Goal: Information Seeking & Learning: Learn about a topic

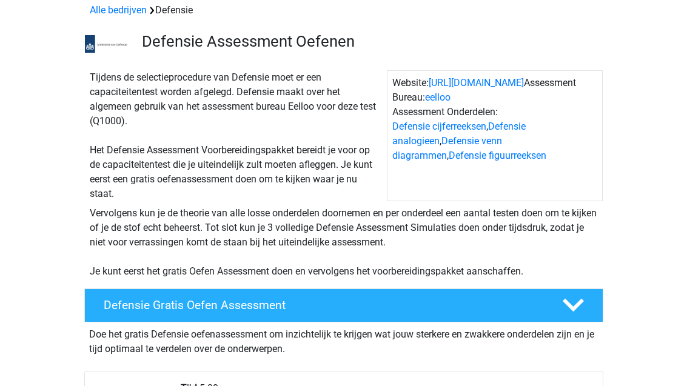
click at [557, 298] on div at bounding box center [571, 305] width 41 height 21
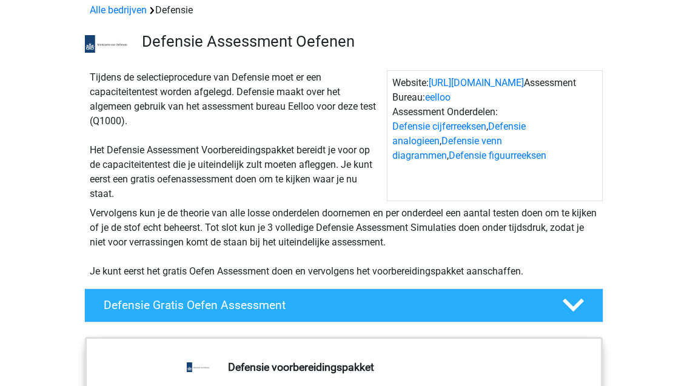
scroll to position [57, 0]
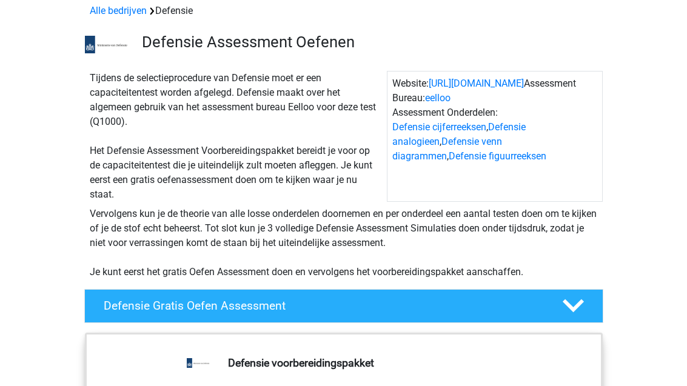
click at [568, 298] on icon at bounding box center [573, 305] width 21 height 21
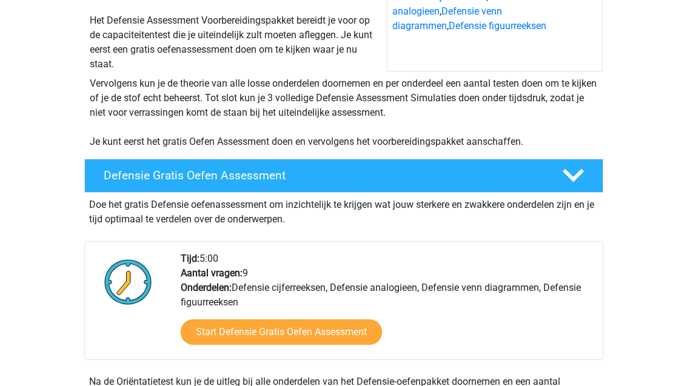
scroll to position [187, 0]
click at [360, 333] on link "Start Defensie Gratis Oefen Assessment" at bounding box center [281, 332] width 201 height 25
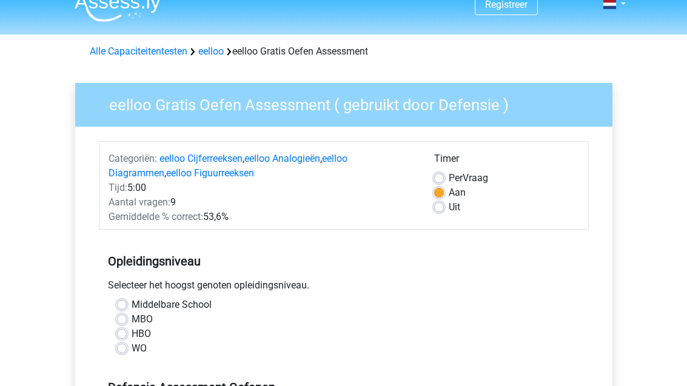
scroll to position [53, 0]
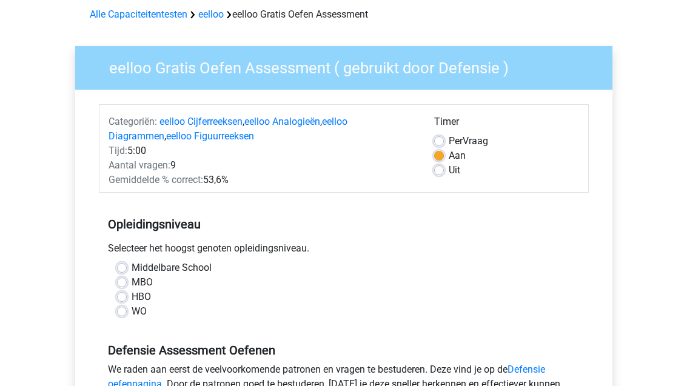
click at [132, 311] on label "WO" at bounding box center [139, 312] width 15 height 15
click at [119, 311] on input "WO" at bounding box center [122, 311] width 10 height 12
radio input "true"
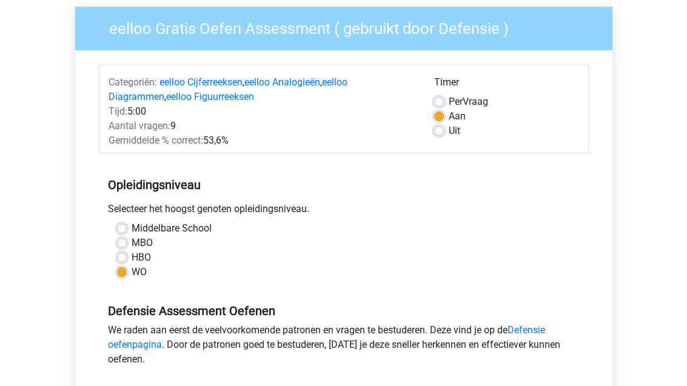
scroll to position [92, 0]
click at [117, 235] on div "Middelbare School" at bounding box center [344, 229] width 454 height 15
click at [132, 247] on label "MBO" at bounding box center [142, 244] width 21 height 15
click at [121, 247] on input "MBO" at bounding box center [122, 243] width 10 height 12
radio input "true"
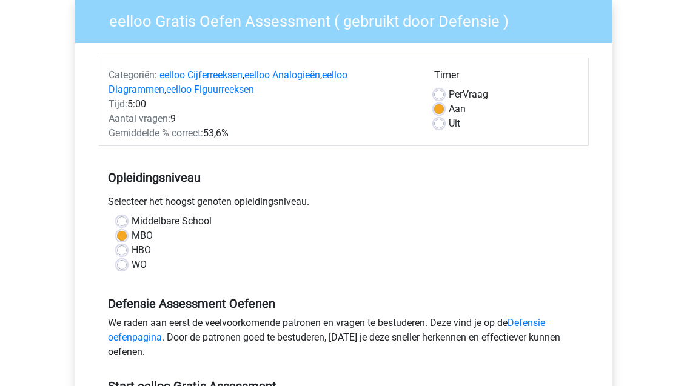
scroll to position [100, 0]
click at [429, 93] on div "Timer Per Vraag Aan Uit" at bounding box center [506, 104] width 163 height 73
click at [449, 94] on label "Per Vraag" at bounding box center [468, 94] width 39 height 15
click at [443, 94] on input "Per Vraag" at bounding box center [439, 93] width 10 height 12
radio input "true"
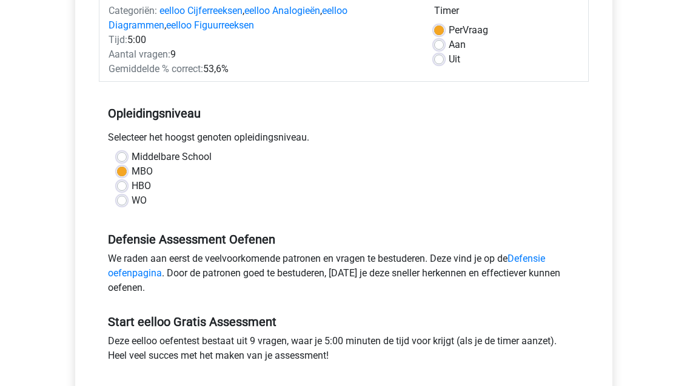
scroll to position [164, 0]
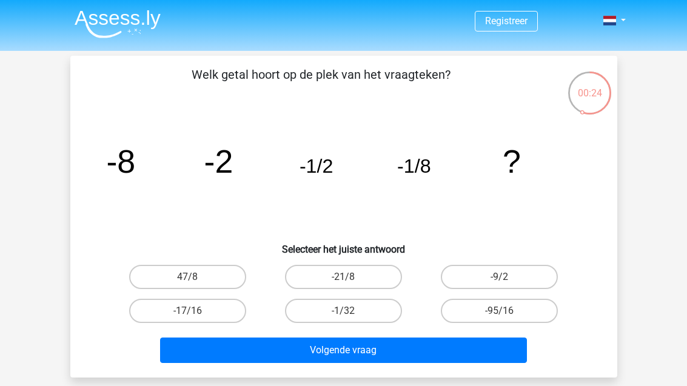
click at [381, 304] on label "-1/32" at bounding box center [343, 311] width 117 height 24
click at [351, 311] on input "-1/32" at bounding box center [347, 315] width 8 height 8
radio input "true"
click at [451, 344] on button "Volgende vraag" at bounding box center [343, 350] width 367 height 25
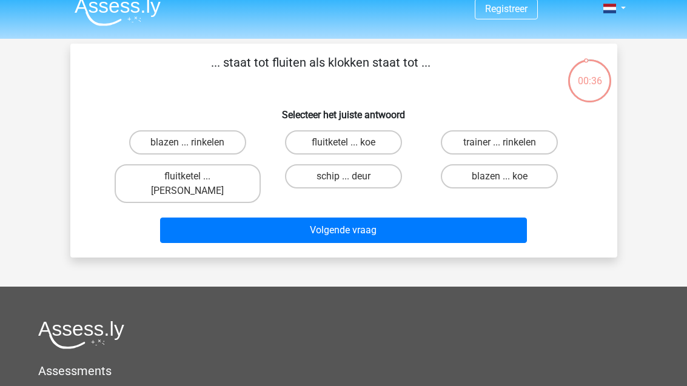
scroll to position [11, 0]
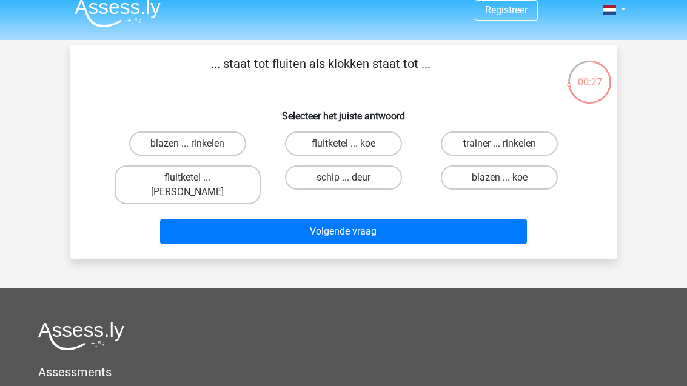
click at [154, 135] on label "blazen ... rinkelen" at bounding box center [187, 144] width 117 height 24
click at [187, 144] on input "blazen ... rinkelen" at bounding box center [191, 148] width 8 height 8
radio input "true"
click at [518, 219] on button "Volgende vraag" at bounding box center [343, 231] width 367 height 25
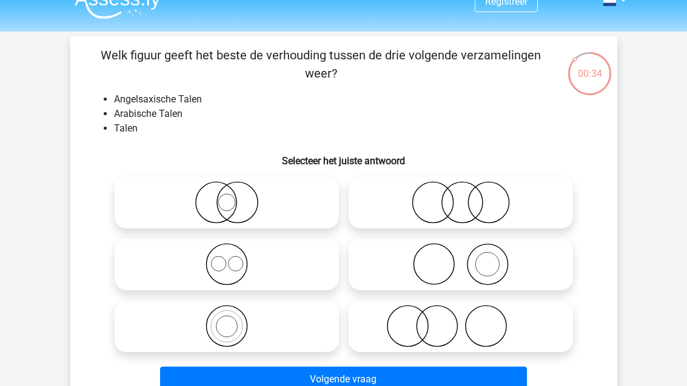
scroll to position [21, 0]
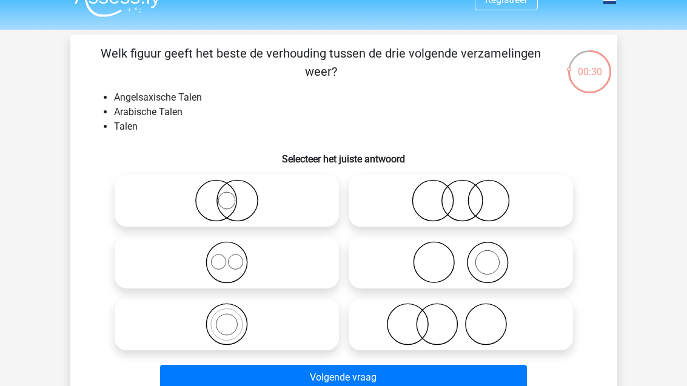
click at [186, 257] on icon at bounding box center [226, 262] width 215 height 42
click at [227, 257] on input "radio" at bounding box center [231, 253] width 8 height 8
radio input "true"
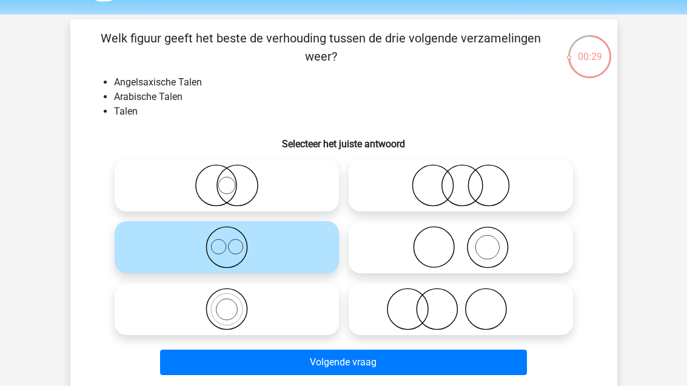
click at [500, 357] on button "Volgende vraag" at bounding box center [343, 362] width 367 height 25
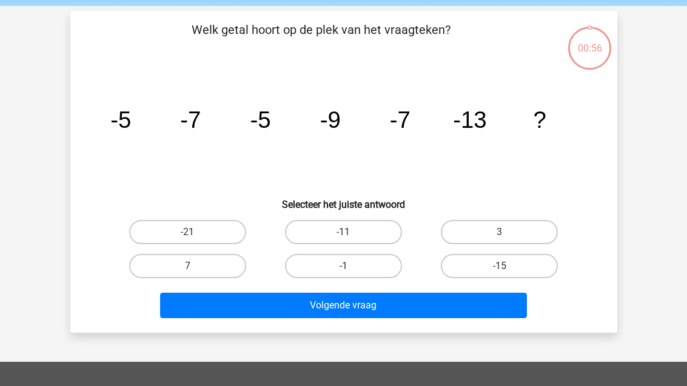
scroll to position [56, 0]
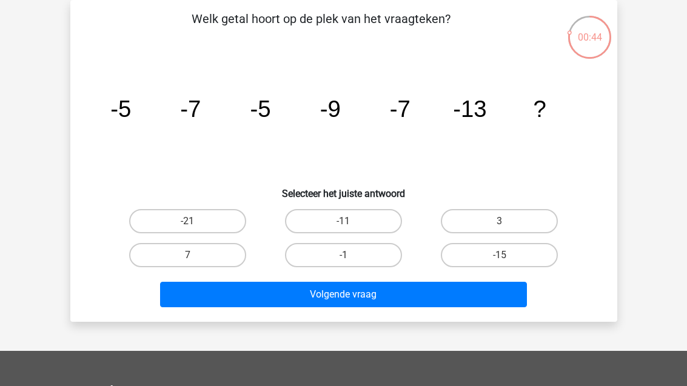
click at [289, 220] on label "-11" at bounding box center [343, 221] width 117 height 24
click at [343, 221] on input "-11" at bounding box center [347, 225] width 8 height 8
radio input "true"
click at [506, 295] on button "Volgende vraag" at bounding box center [343, 294] width 367 height 25
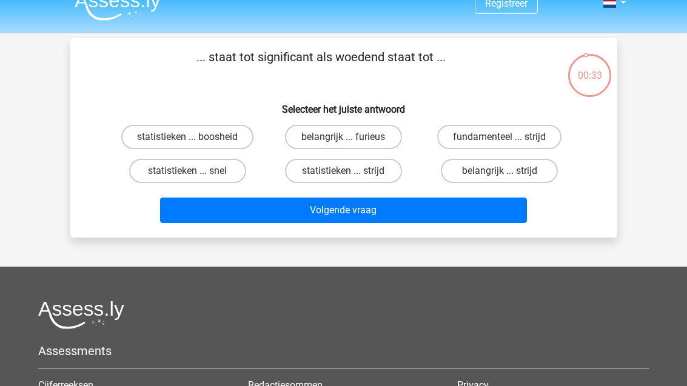
scroll to position [18, 0]
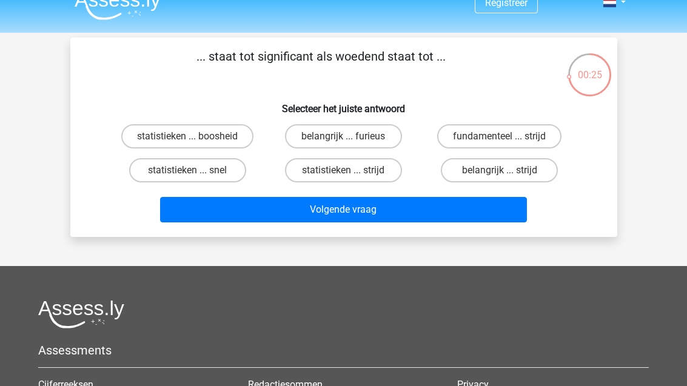
click at [147, 126] on label "statistieken ... boosheid" at bounding box center [187, 136] width 132 height 24
click at [187, 136] on input "statistieken ... boosheid" at bounding box center [191, 140] width 8 height 8
radio input "true"
click at [515, 214] on button "Volgende vraag" at bounding box center [343, 209] width 367 height 25
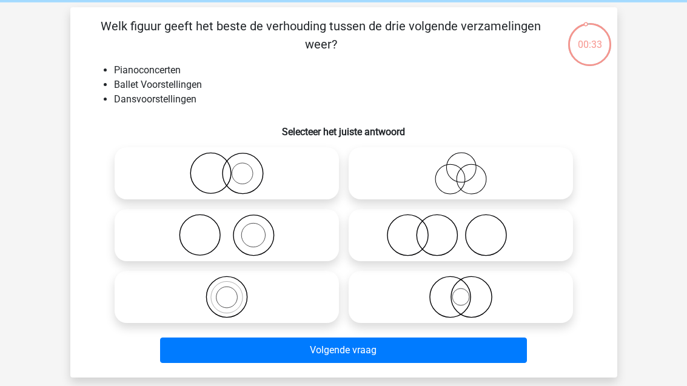
scroll to position [40, 0]
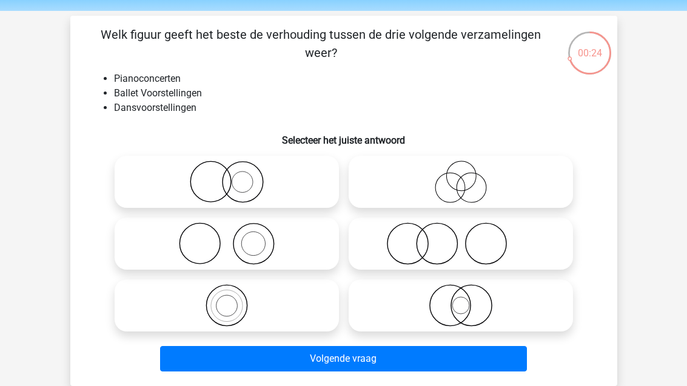
click at [547, 232] on icon at bounding box center [461, 244] width 215 height 42
click at [469, 232] on input "radio" at bounding box center [465, 234] width 8 height 8
radio input "true"
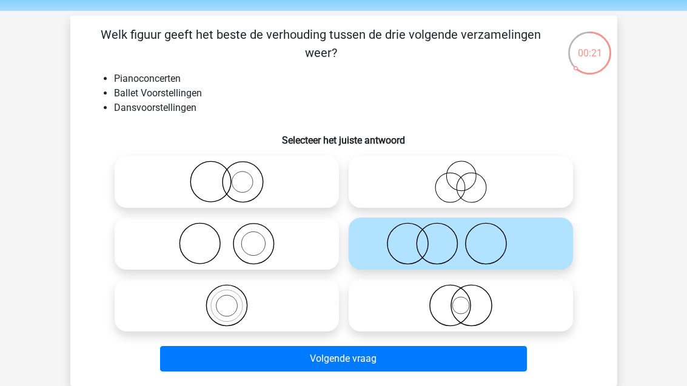
click at [490, 354] on button "Volgende vraag" at bounding box center [343, 358] width 367 height 25
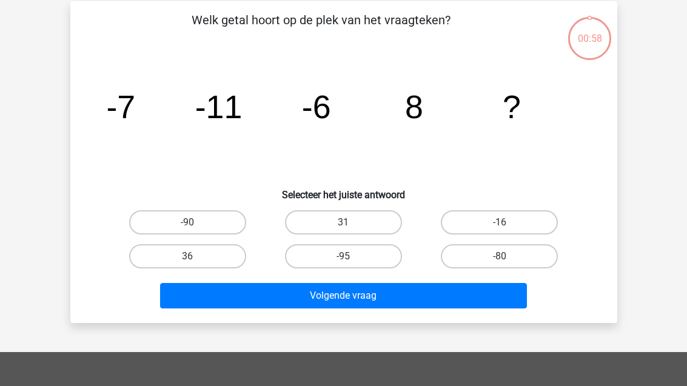
scroll to position [56, 0]
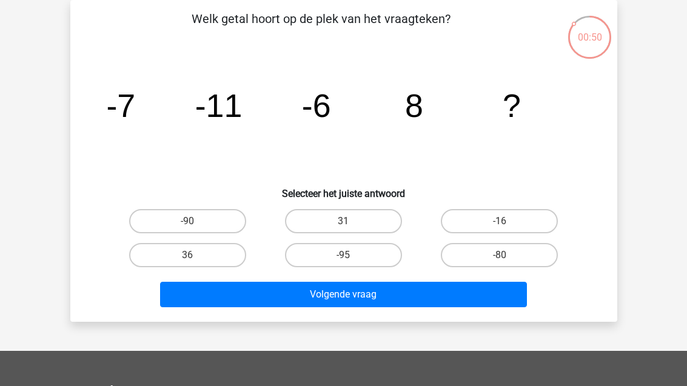
click at [535, 210] on label "-16" at bounding box center [499, 221] width 117 height 24
click at [508, 221] on input "-16" at bounding box center [504, 225] width 8 height 8
radio input "true"
click at [520, 225] on label "-16" at bounding box center [499, 221] width 117 height 24
click at [508, 225] on input "-16" at bounding box center [504, 225] width 8 height 8
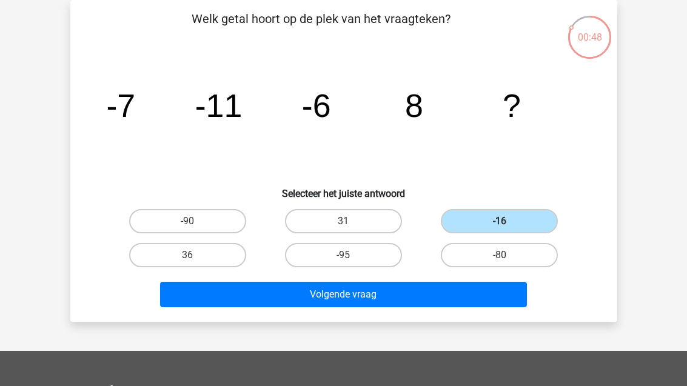
click at [444, 292] on button "Volgende vraag" at bounding box center [343, 294] width 367 height 25
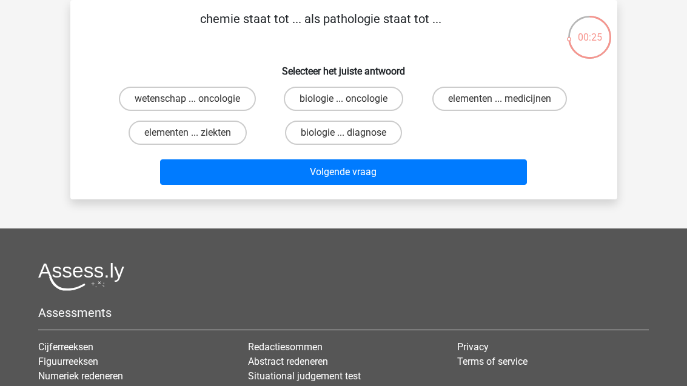
click at [378, 140] on label "biologie ... diagnose" at bounding box center [343, 133] width 117 height 24
click at [351, 140] on input "biologie ... diagnose" at bounding box center [347, 137] width 8 height 8
radio input "true"
click at [140, 92] on label "wetenschap ... oncologie" at bounding box center [187, 99] width 137 height 24
click at [187, 99] on input "wetenschap ... oncologie" at bounding box center [191, 103] width 8 height 8
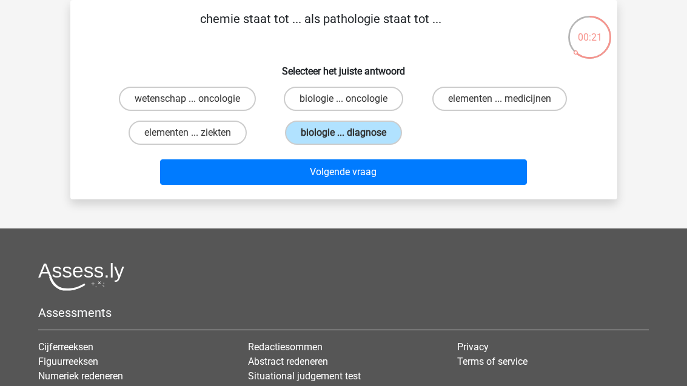
radio input "true"
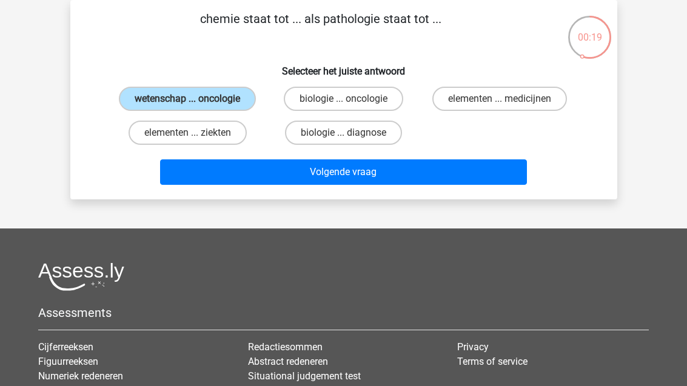
click at [446, 184] on button "Volgende vraag" at bounding box center [343, 171] width 367 height 25
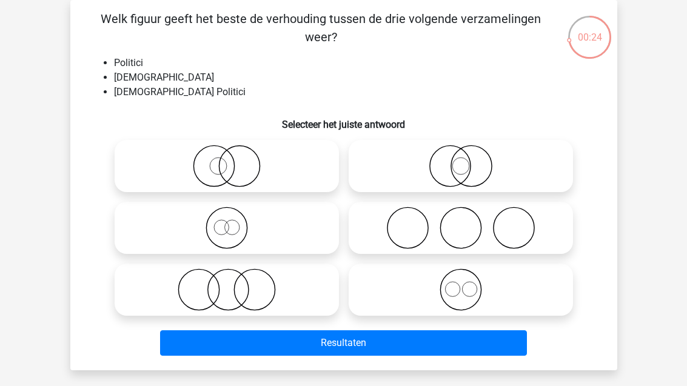
click at [280, 177] on icon at bounding box center [226, 166] width 215 height 42
click at [235, 160] on input "radio" at bounding box center [231, 156] width 8 height 8
radio input "true"
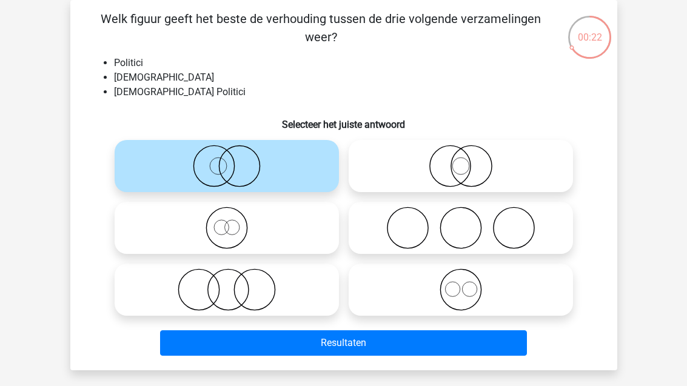
click at [376, 348] on button "Resultaten" at bounding box center [343, 343] width 367 height 25
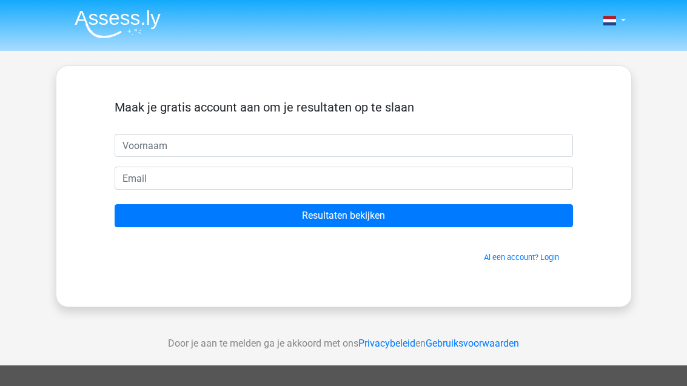
click at [441, 213] on input "Resultaten bekijken" at bounding box center [344, 215] width 458 height 23
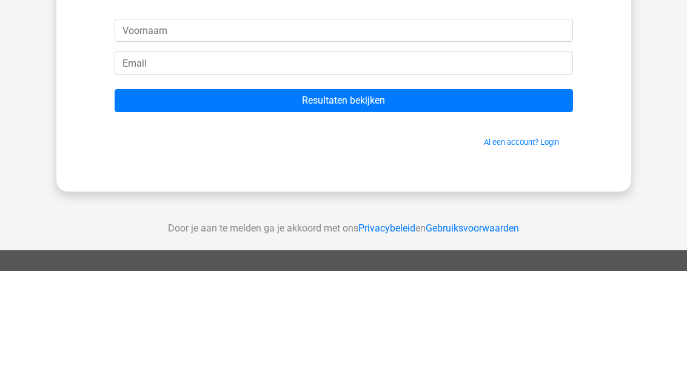
click at [485, 204] on input "Resultaten bekijken" at bounding box center [344, 215] width 458 height 23
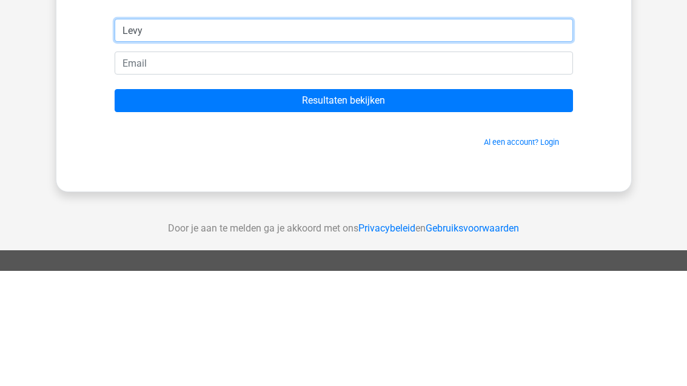
type input "Levy"
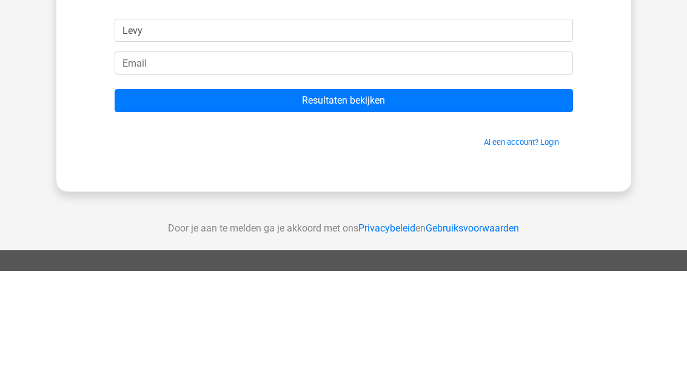
click at [465, 204] on input "Resultaten bekijken" at bounding box center [344, 215] width 458 height 23
click at [498, 204] on input "Resultaten bekijken" at bounding box center [344, 215] width 458 height 23
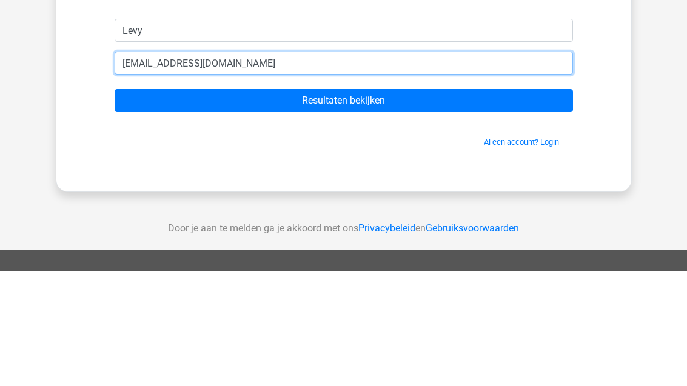
type input "[EMAIL_ADDRESS][DOMAIN_NAME]"
click at [343, 204] on input "Resultaten bekijken" at bounding box center [344, 215] width 458 height 23
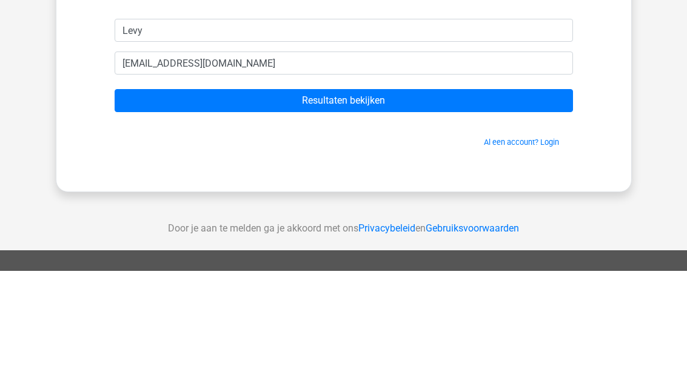
click at [139, 204] on input "Resultaten bekijken" at bounding box center [344, 215] width 458 height 23
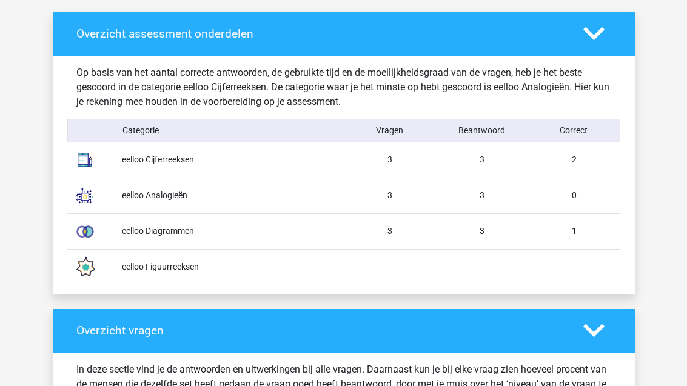
scroll to position [923, 0]
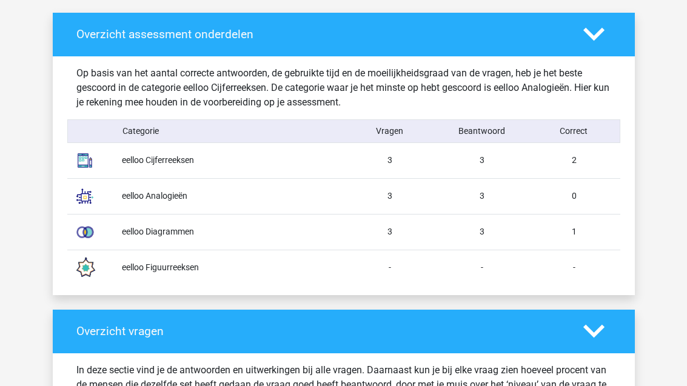
click at [99, 188] on img at bounding box center [85, 196] width 30 height 30
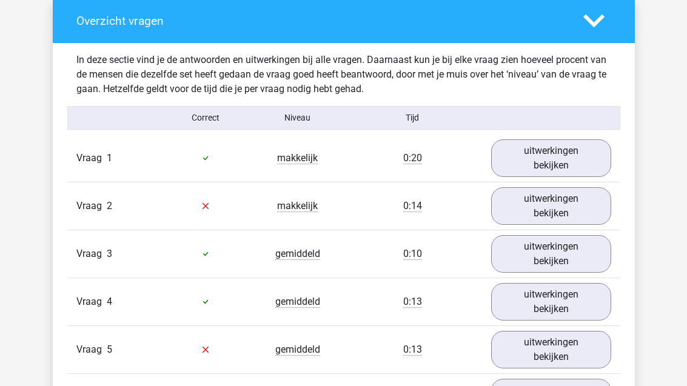
scroll to position [1237, 0]
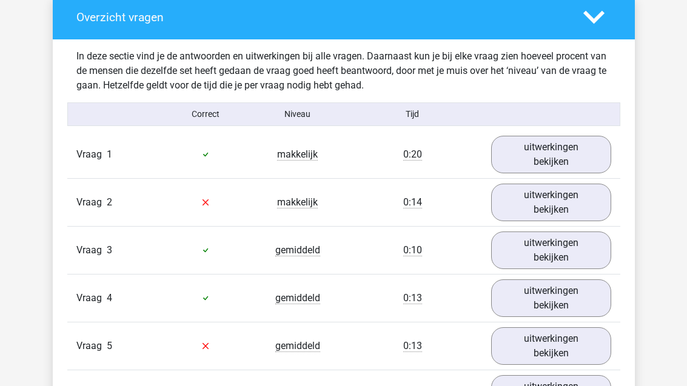
click at [579, 200] on link "uitwerkingen bekijken" at bounding box center [551, 203] width 120 height 38
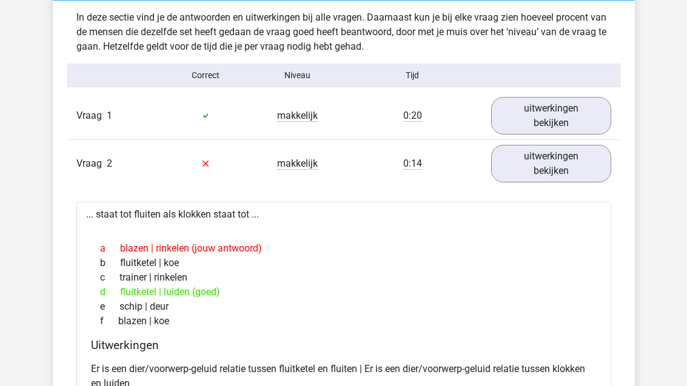
scroll to position [1276, 0]
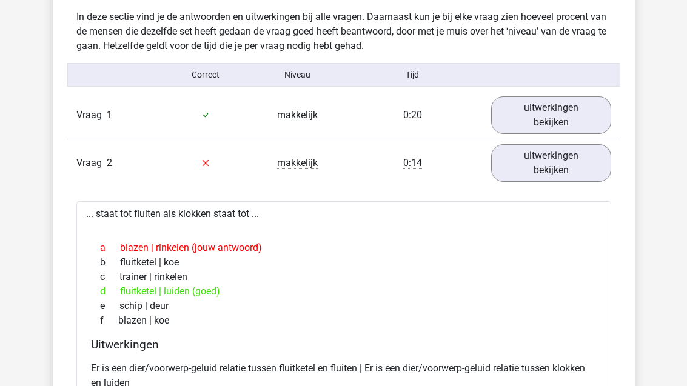
click at [565, 145] on link "uitwerkingen bekijken" at bounding box center [551, 164] width 120 height 38
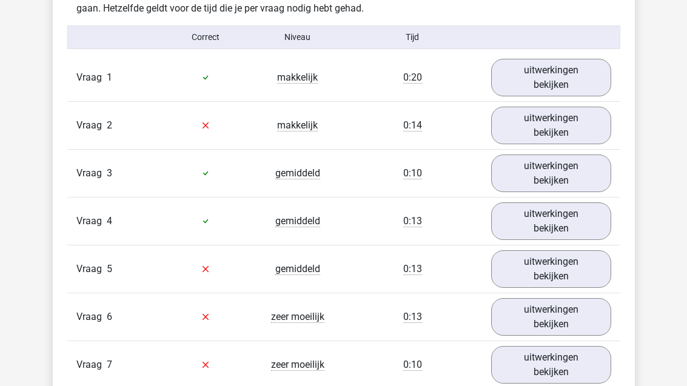
click at [573, 252] on link "uitwerkingen bekijken" at bounding box center [551, 270] width 120 height 38
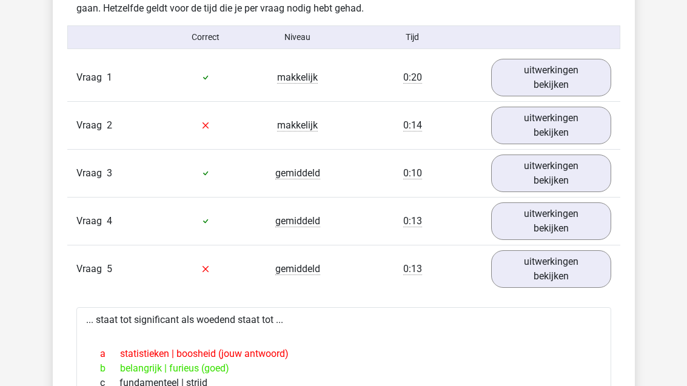
click at [582, 269] on link "uitwerkingen bekijken" at bounding box center [551, 269] width 120 height 38
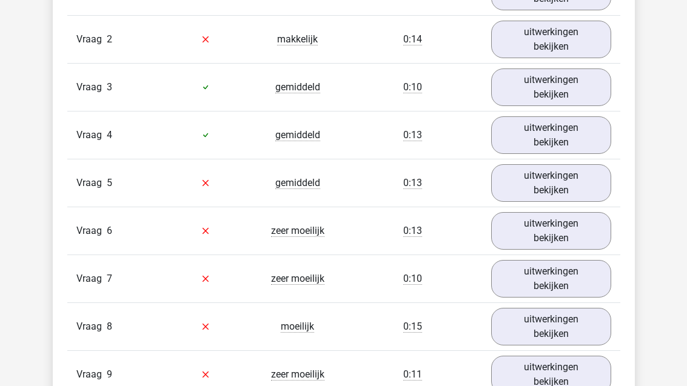
click at [548, 247] on link "uitwerkingen bekijken" at bounding box center [551, 232] width 120 height 38
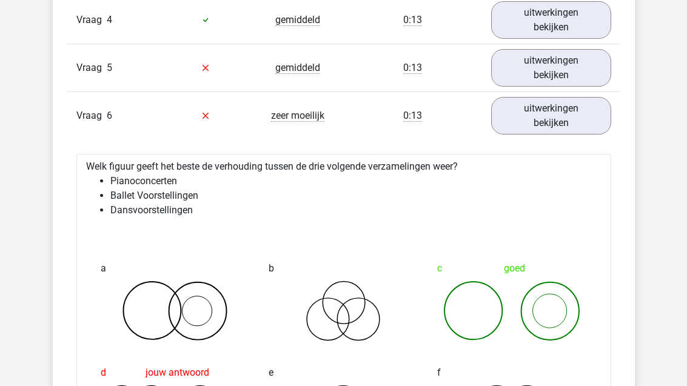
scroll to position [1515, 0]
click at [577, 128] on link "uitwerkingen bekijken" at bounding box center [551, 116] width 120 height 38
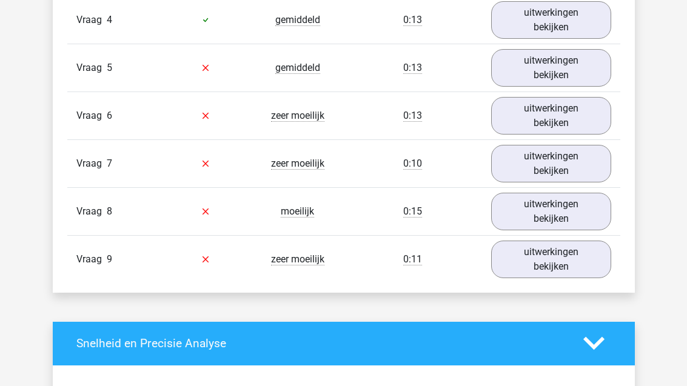
click at [569, 203] on link "uitwerkingen bekijken" at bounding box center [551, 212] width 120 height 38
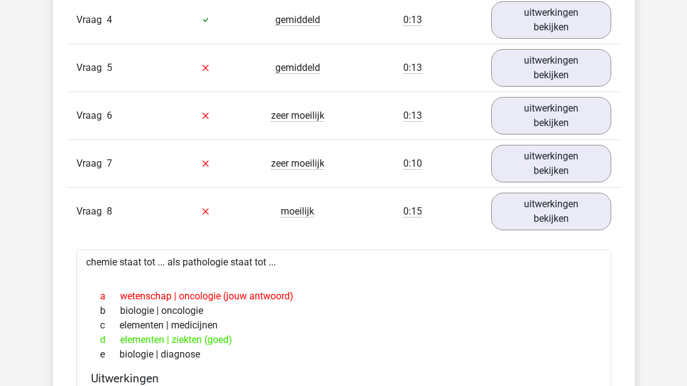
click at [560, 207] on link "uitwerkingen bekijken" at bounding box center [551, 212] width 120 height 38
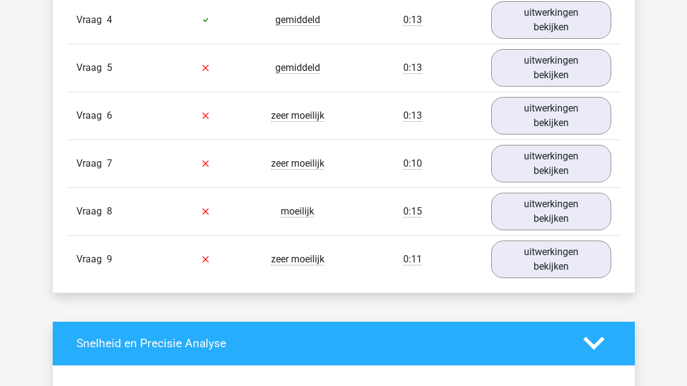
click at [570, 276] on link "uitwerkingen bekijken" at bounding box center [551, 260] width 120 height 38
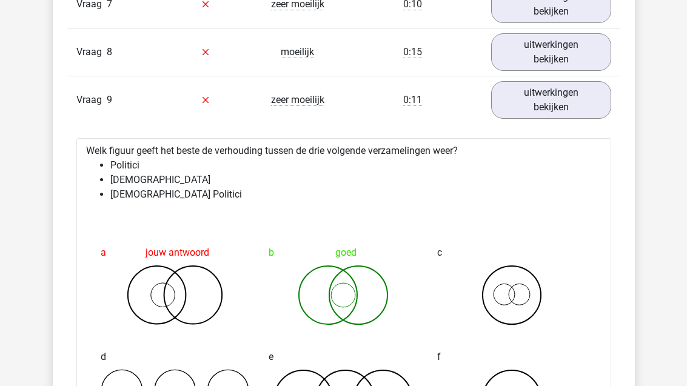
scroll to position [1670, 0]
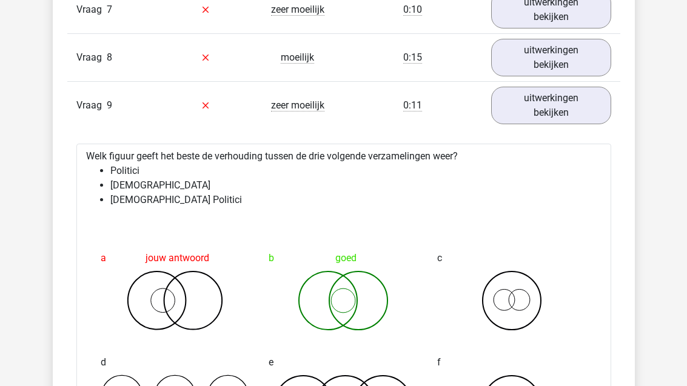
click at [585, 98] on link "uitwerkingen bekijken" at bounding box center [551, 106] width 120 height 38
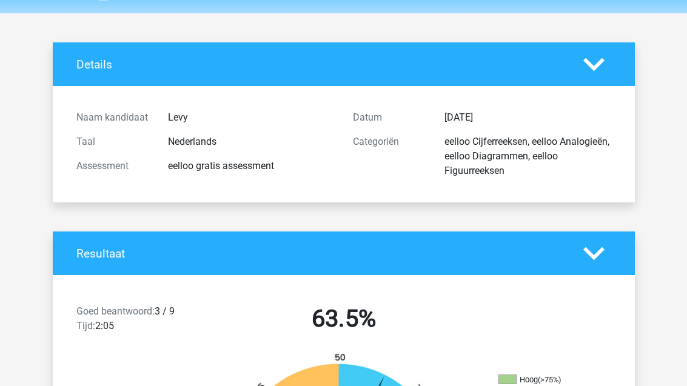
scroll to position [38, 0]
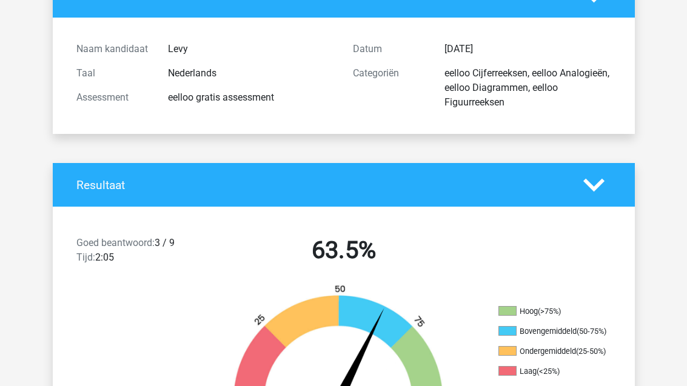
click at [602, 183] on polygon at bounding box center [593, 185] width 21 height 13
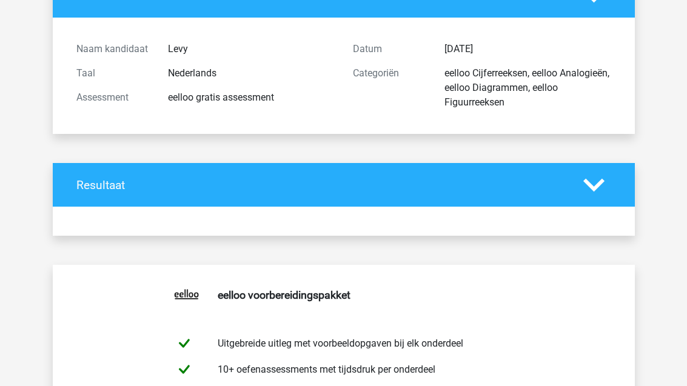
scroll to position [106, 0]
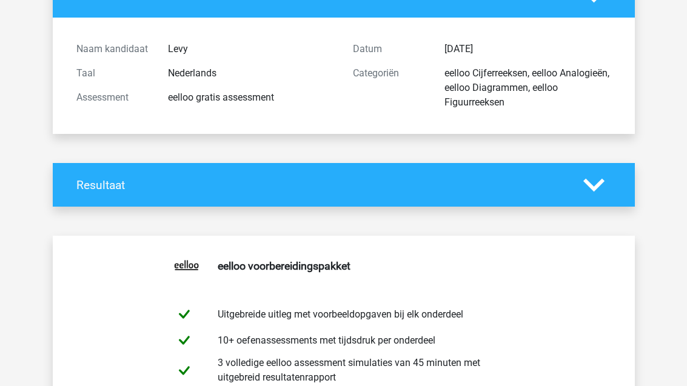
click at [603, 178] on icon at bounding box center [593, 185] width 21 height 21
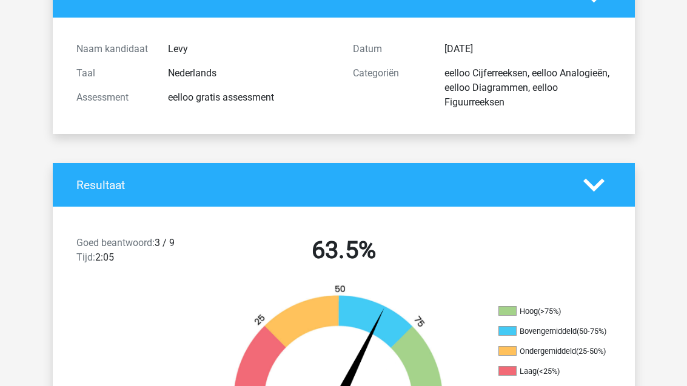
click at [608, 169] on div "Resultaat" at bounding box center [344, 185] width 582 height 44
click at [610, 173] on div "Resultaat" at bounding box center [344, 185] width 582 height 44
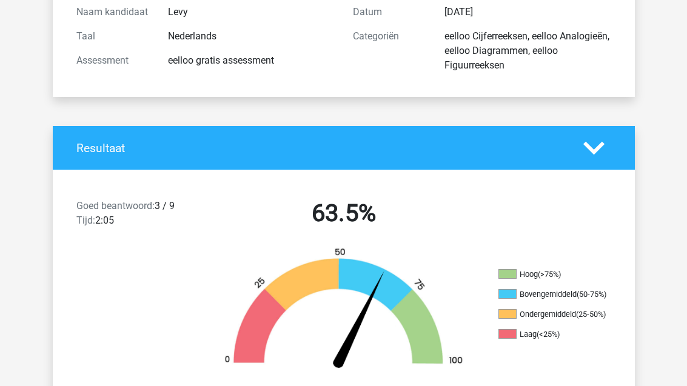
click at [628, 141] on div "Resultaat" at bounding box center [344, 148] width 582 height 44
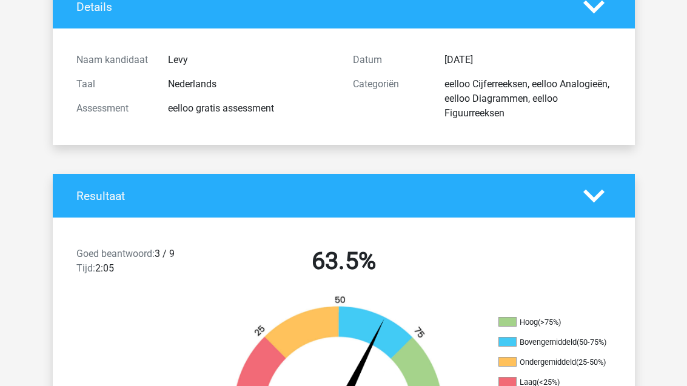
scroll to position [42, 0]
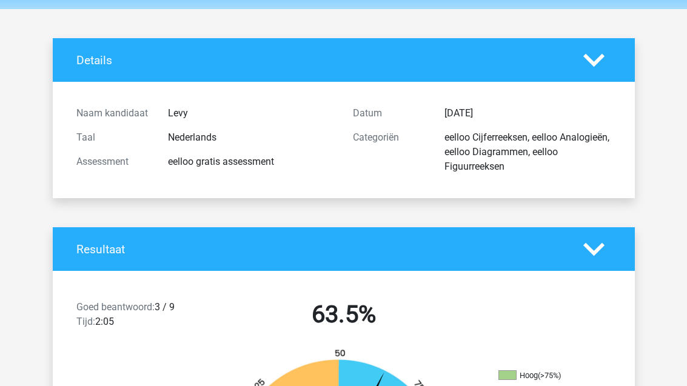
click at [598, 243] on icon at bounding box center [593, 249] width 21 height 21
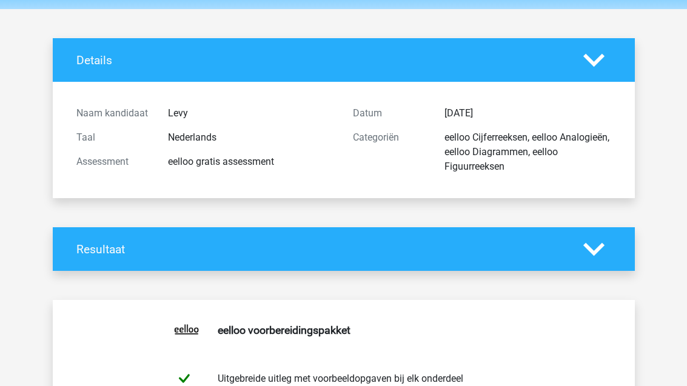
click at [616, 65] on div at bounding box center [597, 60] width 46 height 21
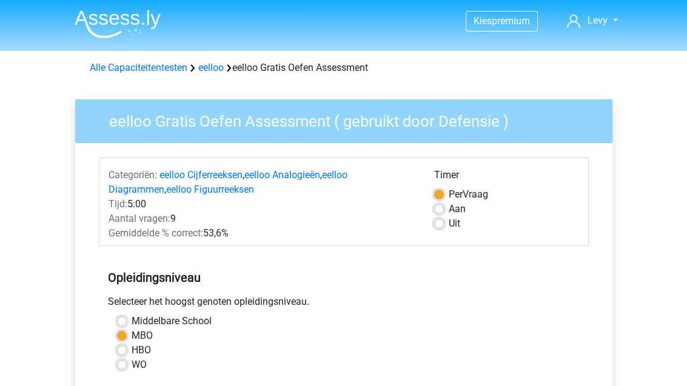
scroll to position [203, 0]
